Goal: Task Accomplishment & Management: Use online tool/utility

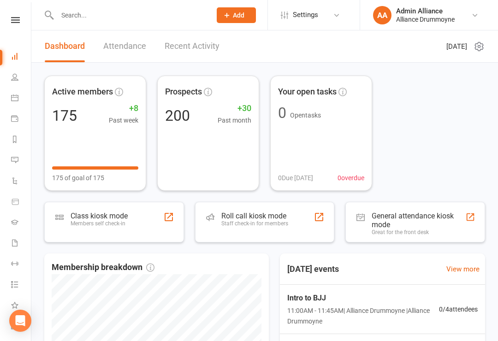
click at [232, 229] on div "Roll call kiosk mode Staff check-in for members" at bounding box center [254, 224] width 67 height 24
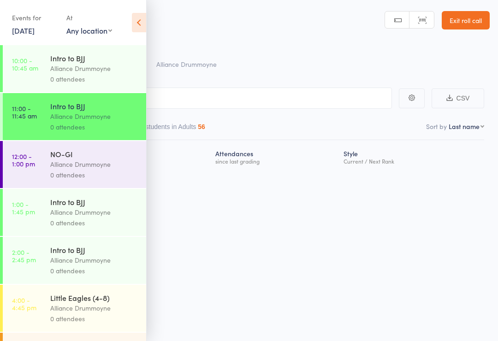
click at [95, 163] on div "Alliance Drummoyne" at bounding box center [94, 164] width 88 height 11
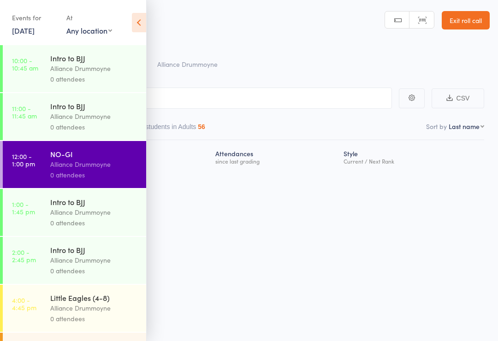
click at [479, 20] on link "Exit roll call" at bounding box center [466, 20] width 48 height 18
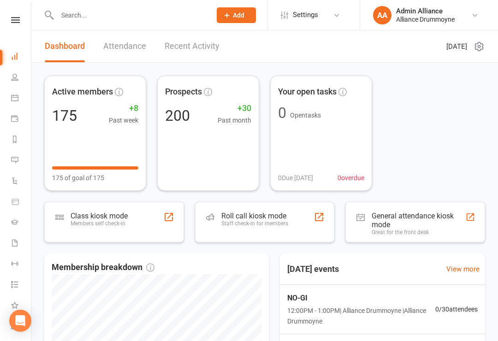
click at [17, 66] on link "Dashboard" at bounding box center [21, 57] width 21 height 21
click at [14, 81] on link "People" at bounding box center [21, 78] width 21 height 21
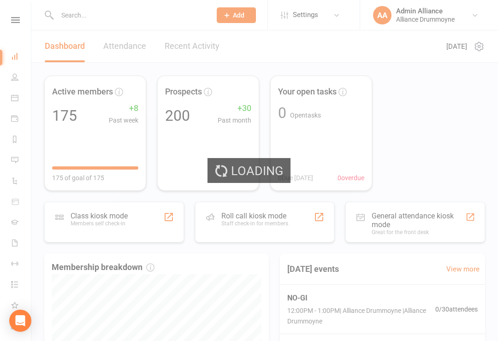
select select "100"
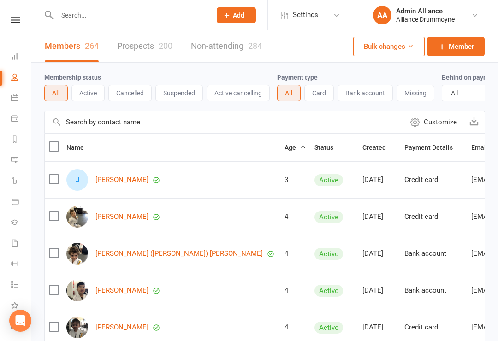
click at [18, 58] on icon at bounding box center [14, 56] width 7 height 7
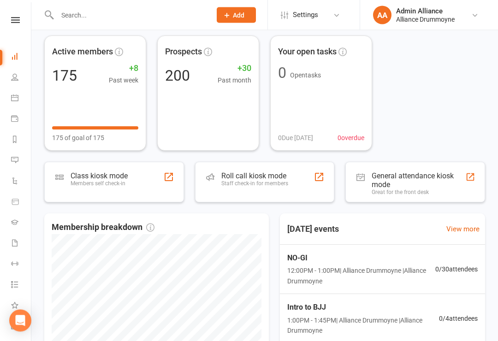
scroll to position [46, 0]
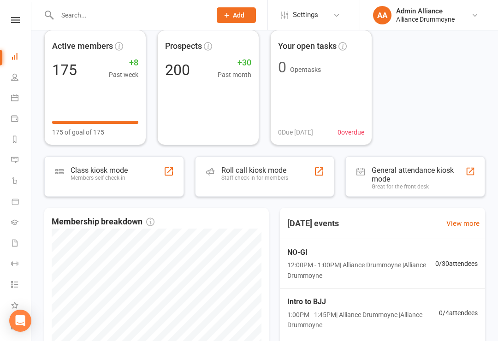
click at [261, 175] on div "Staff check-in for members" at bounding box center [254, 178] width 67 height 6
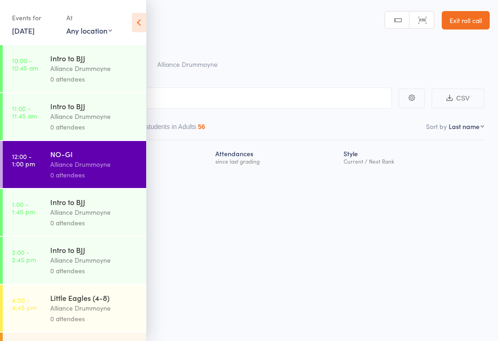
click at [35, 33] on link "[DATE]" at bounding box center [23, 30] width 23 height 10
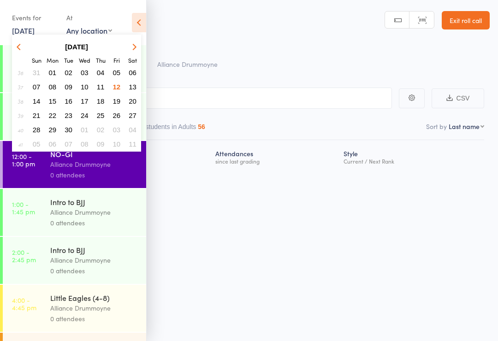
click at [56, 85] on span "08" at bounding box center [53, 87] width 8 height 8
